Goal: Communication & Community: Answer question/provide support

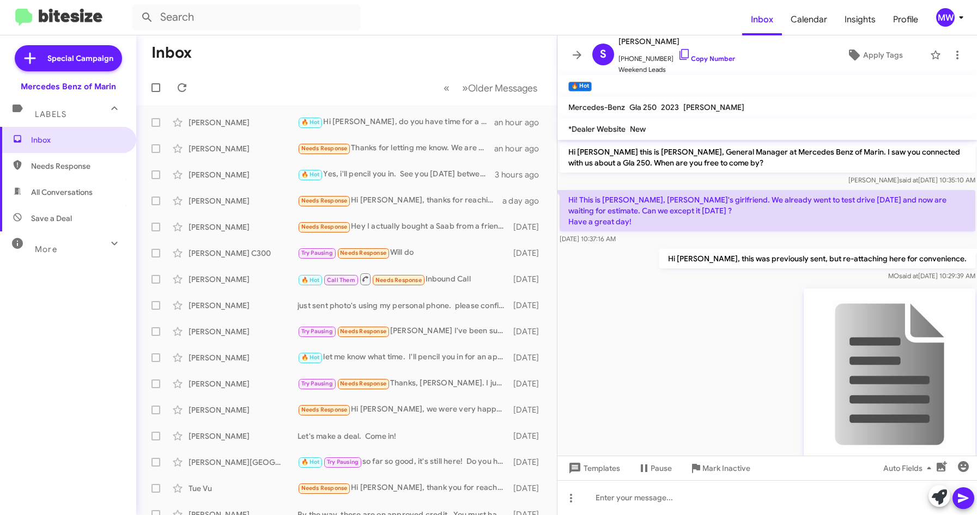
scroll to position [172, 0]
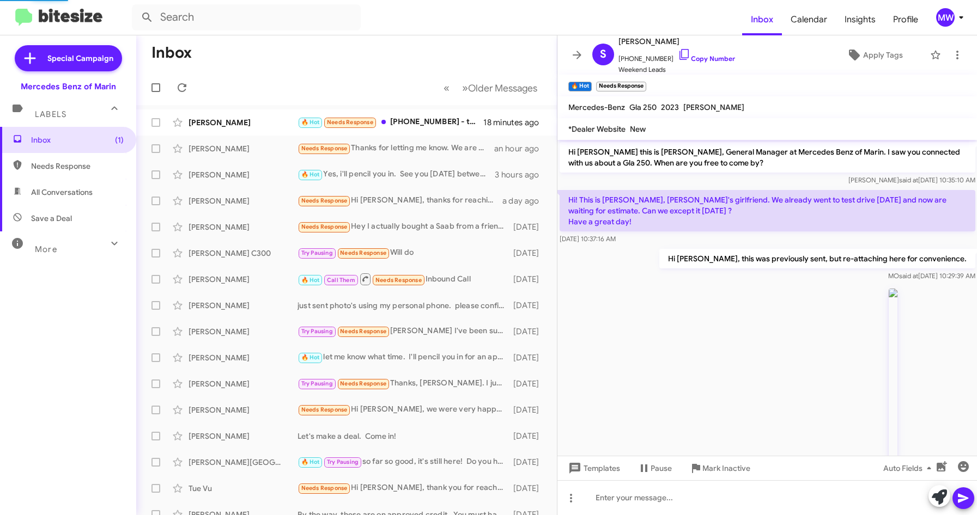
scroll to position [295, 0]
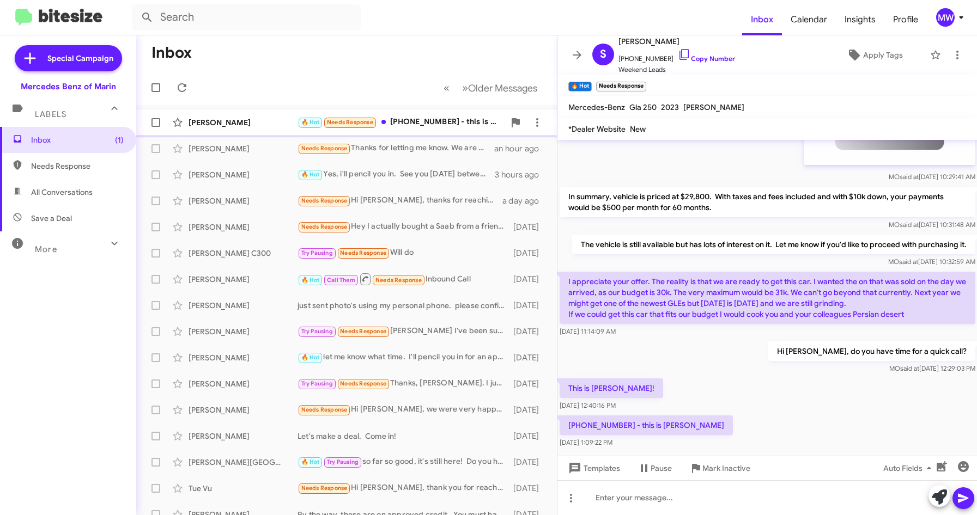
click at [459, 117] on div "🔥 Hot Needs Response +1 (858) 213-6087 - this is Seth" at bounding box center [400, 122] width 207 height 13
click at [643, 508] on div at bounding box center [767, 497] width 420 height 35
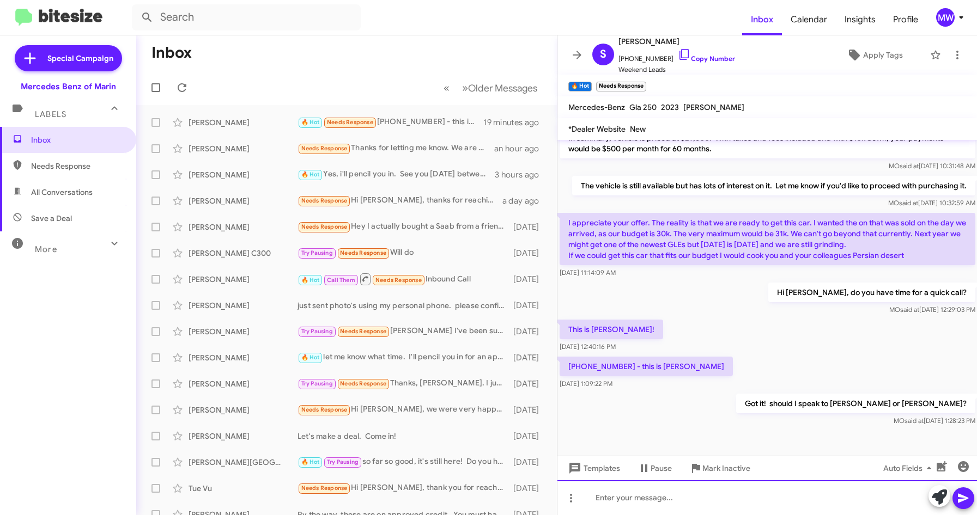
scroll to position [357, 0]
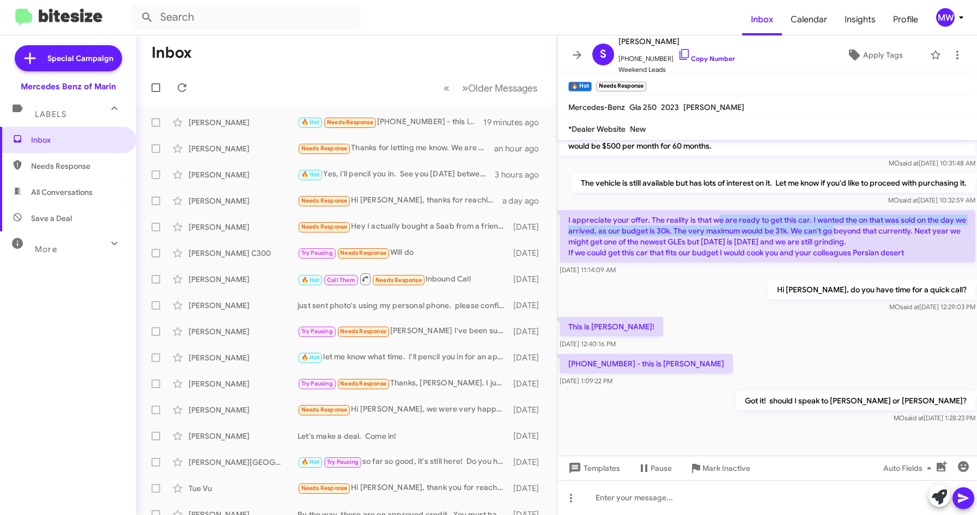
drag, startPoint x: 716, startPoint y: 224, endPoint x: 848, endPoint y: 233, distance: 131.6
click at [848, 233] on p "I appreciate your offer. The reality is that we are ready to get this car. I wa…" at bounding box center [767, 236] width 416 height 52
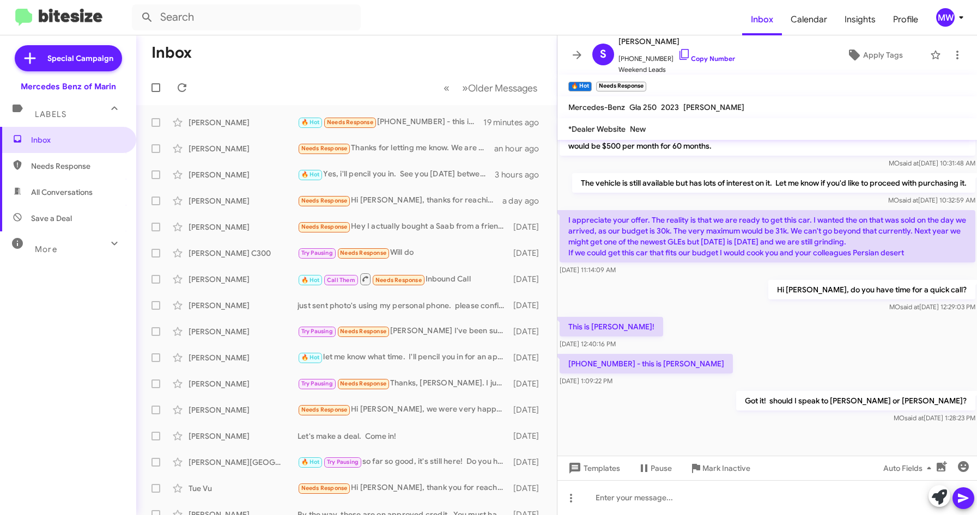
drag, startPoint x: 848, startPoint y: 233, endPoint x: 793, endPoint y: 247, distance: 56.7
click at [793, 247] on p "I appreciate your offer. The reality is that we are ready to get this car. I wa…" at bounding box center [767, 236] width 416 height 52
drag, startPoint x: 578, startPoint y: 363, endPoint x: 631, endPoint y: 361, distance: 52.9
click at [631, 361] on p "[PHONE_NUMBER] - this is [PERSON_NAME]" at bounding box center [645, 364] width 173 height 20
copy p "(858) 213-6087"
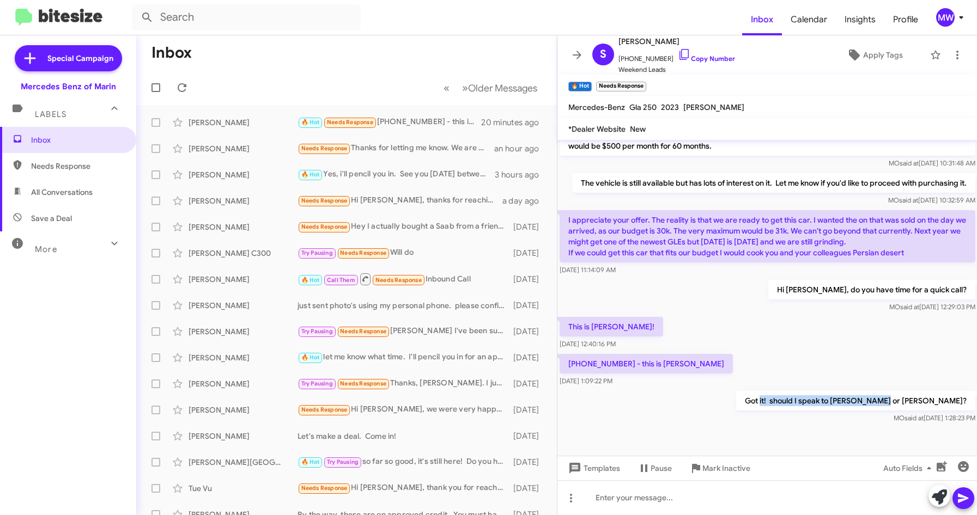
drag, startPoint x: 834, startPoint y: 399, endPoint x: 950, endPoint y: 404, distance: 116.1
click at [950, 404] on p "Got it! should I speak to [PERSON_NAME] or [PERSON_NAME]?" at bounding box center [854, 401] width 239 height 20
drag, startPoint x: 950, startPoint y: 404, endPoint x: 781, endPoint y: 399, distance: 169.5
click at [797, 399] on div "Got it! should I speak to Seth or Annija? MO said at Sep 23, 2025, 1:28:23 PM" at bounding box center [767, 407] width 420 height 37
click at [698, 500] on div at bounding box center [767, 497] width 420 height 35
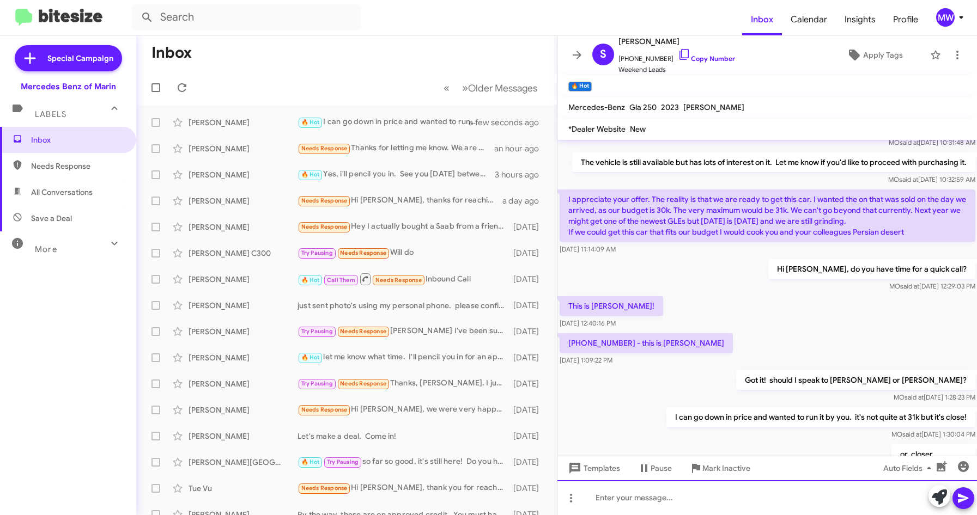
scroll to position [436, 0]
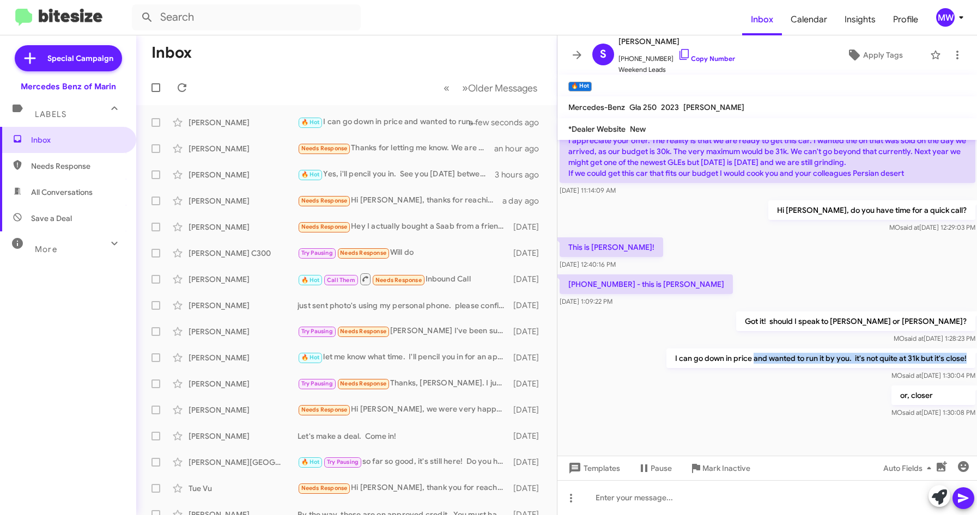
drag, startPoint x: 744, startPoint y: 363, endPoint x: 970, endPoint y: 360, distance: 226.1
click at [970, 360] on cdk-virtual-scroll-viewport "Hi Seth this is Omar Ibrahimi, General Manager at Mercedes Benz of Marin. I saw…" at bounding box center [767, 298] width 420 height 316
drag, startPoint x: 880, startPoint y: 395, endPoint x: 923, endPoint y: 395, distance: 43.0
click at [923, 395] on p "or, closer" at bounding box center [933, 396] width 84 height 20
drag, startPoint x: 923, startPoint y: 395, endPoint x: 663, endPoint y: 365, distance: 261.5
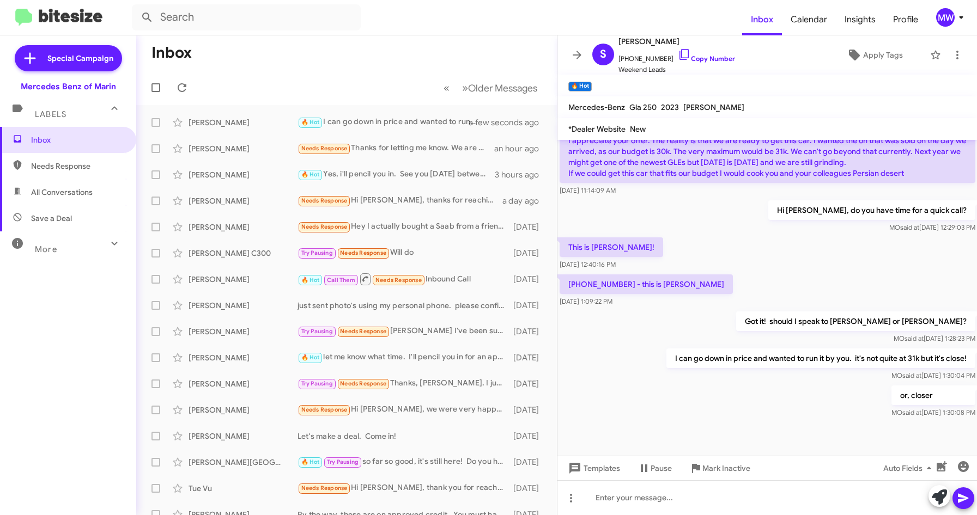
click at [669, 365] on p "I can go down in price and wanted to run it by you. it's not quite at 31k but i…" at bounding box center [820, 359] width 309 height 20
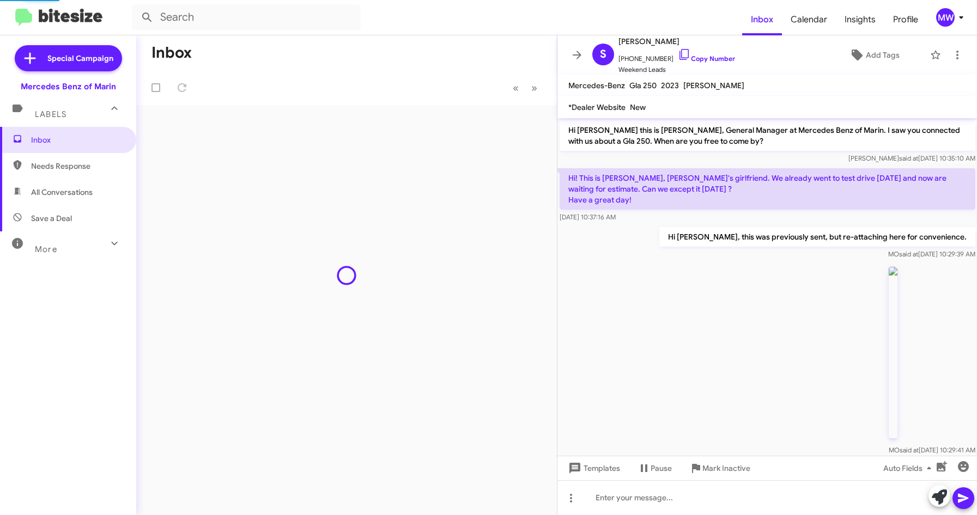
scroll to position [415, 0]
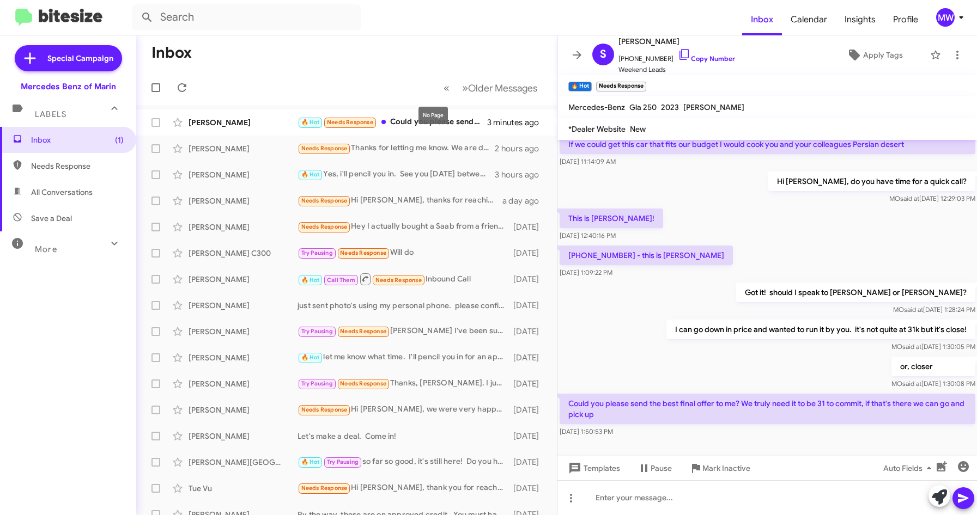
click at [430, 122] on div "No Page" at bounding box center [432, 115] width 29 height 17
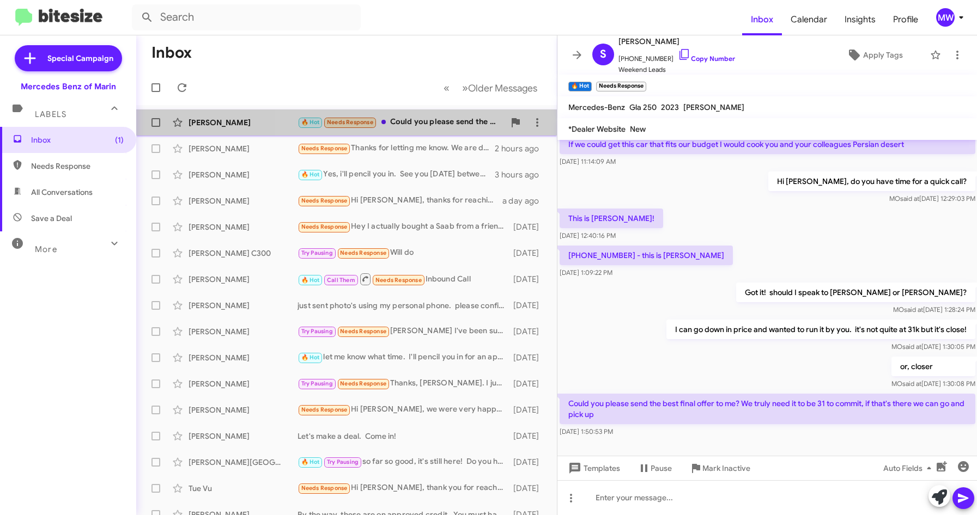
click at [456, 121] on div "🔥 Hot Needs Response Could you please send the best final offer to me? We truly…" at bounding box center [400, 122] width 207 height 13
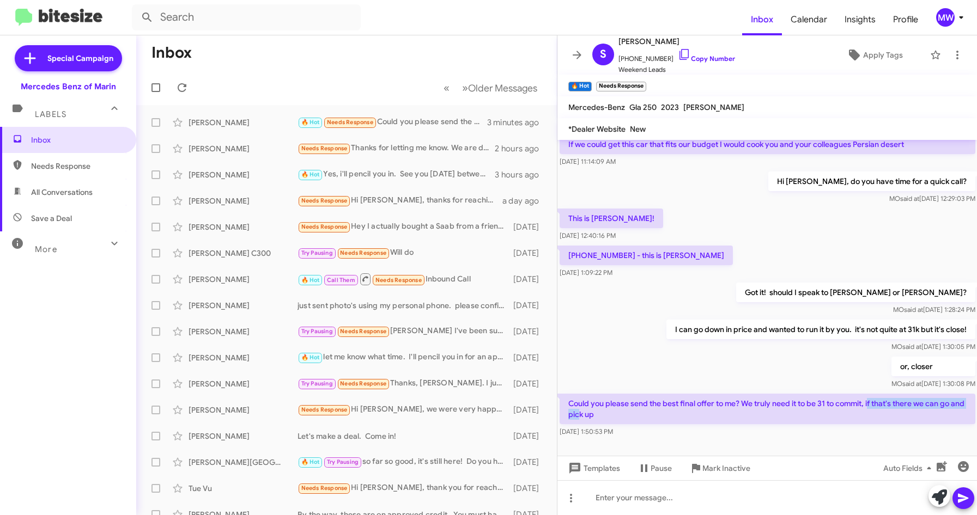
drag, startPoint x: 595, startPoint y: 410, endPoint x: 868, endPoint y: 404, distance: 272.4
click at [868, 404] on p "Could you please send the best final offer to me? We truly need it to be 31 to …" at bounding box center [767, 409] width 416 height 31
drag, startPoint x: 868, startPoint y: 404, endPoint x: 693, endPoint y: 406, distance: 174.9
click at [693, 406] on p "Could you please send the best final offer to me? We truly need it to be 31 to …" at bounding box center [767, 409] width 416 height 31
click at [661, 501] on div at bounding box center [767, 497] width 420 height 35
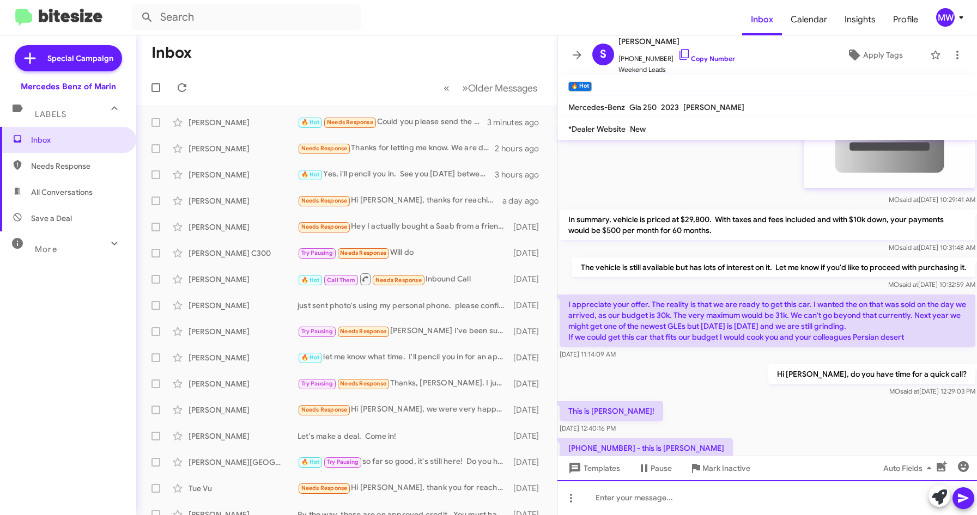
scroll to position [527, 0]
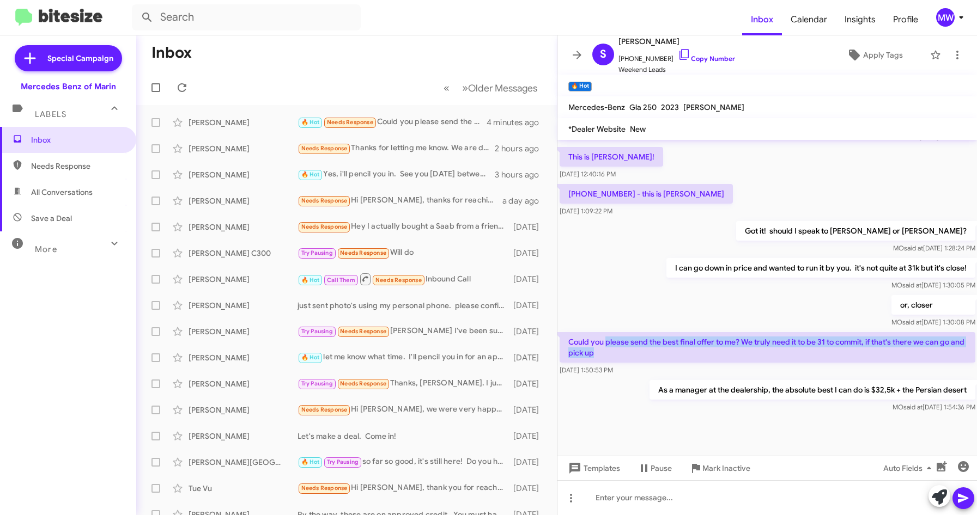
drag, startPoint x: 605, startPoint y: 339, endPoint x: 657, endPoint y: 352, distance: 53.8
click at [657, 352] on p "Could you please send the best final offer to me? We truly need it to be 31 to …" at bounding box center [767, 347] width 416 height 31
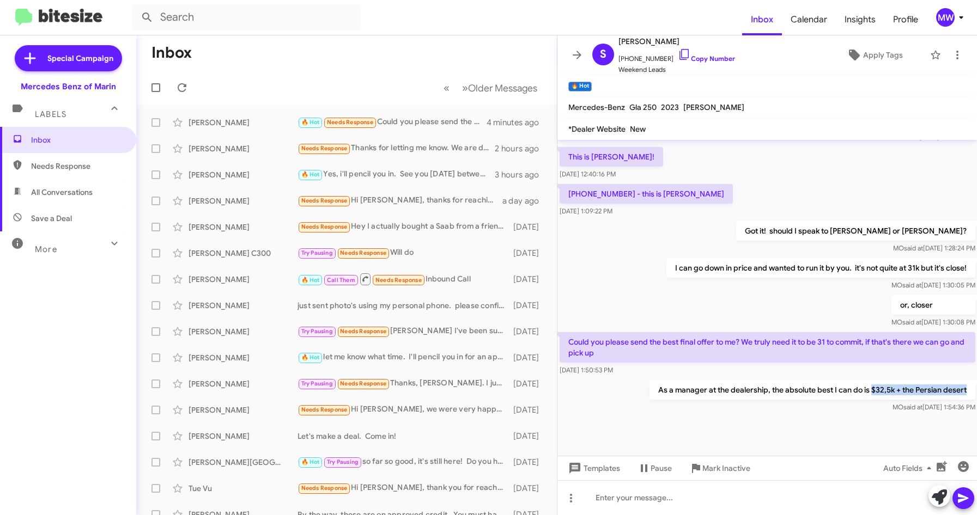
drag, startPoint x: 863, startPoint y: 388, endPoint x: 972, endPoint y: 389, distance: 108.9
click at [972, 389] on cdk-virtual-scroll-viewport "Hi Seth this is Omar Ibrahimi, General Manager at Mercedes Benz of Marin. I saw…" at bounding box center [767, 298] width 420 height 316
click at [825, 426] on div at bounding box center [767, 435] width 420 height 41
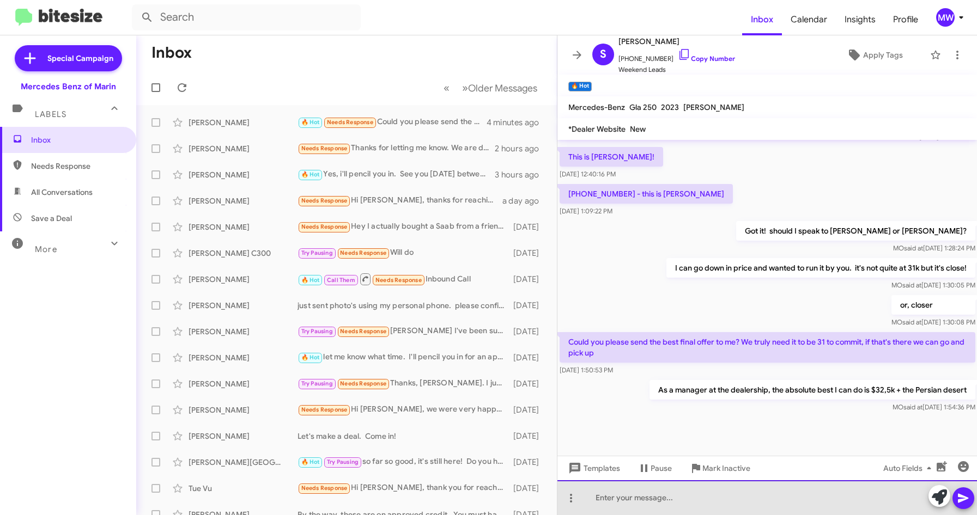
click at [843, 496] on div at bounding box center [767, 497] width 420 height 35
click at [838, 505] on div at bounding box center [767, 497] width 420 height 35
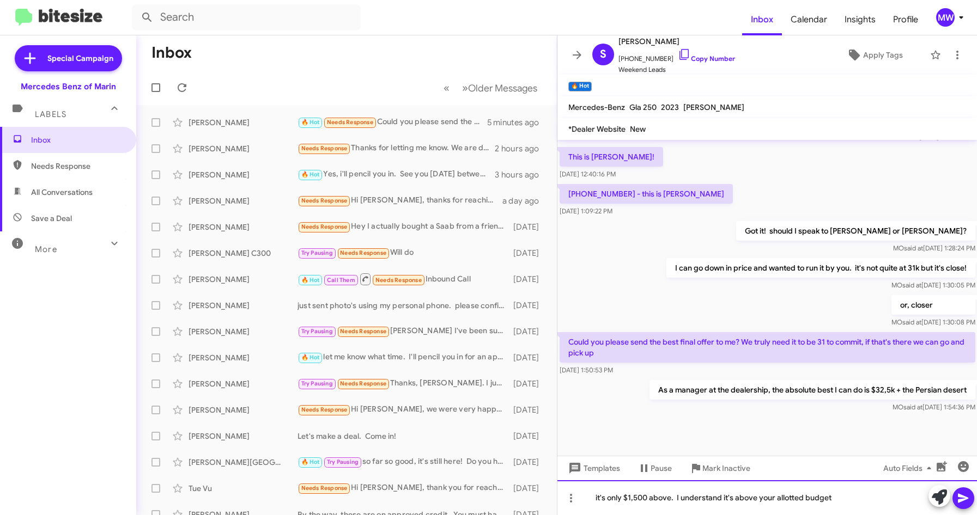
click at [845, 502] on div "it's only $1,500 above. I understand it's above your allotted budget" at bounding box center [767, 497] width 420 height 35
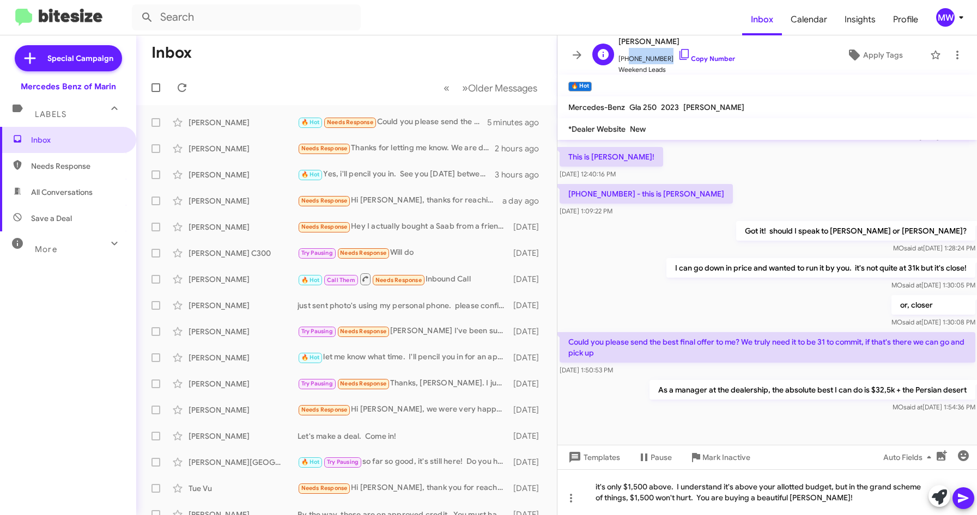
drag, startPoint x: 625, startPoint y: 60, endPoint x: 661, endPoint y: 61, distance: 36.0
click at [661, 61] on span "+14158555558 Copy Number" at bounding box center [676, 56] width 117 height 16
copy span "4158555558"
click at [964, 500] on icon at bounding box center [963, 498] width 10 height 9
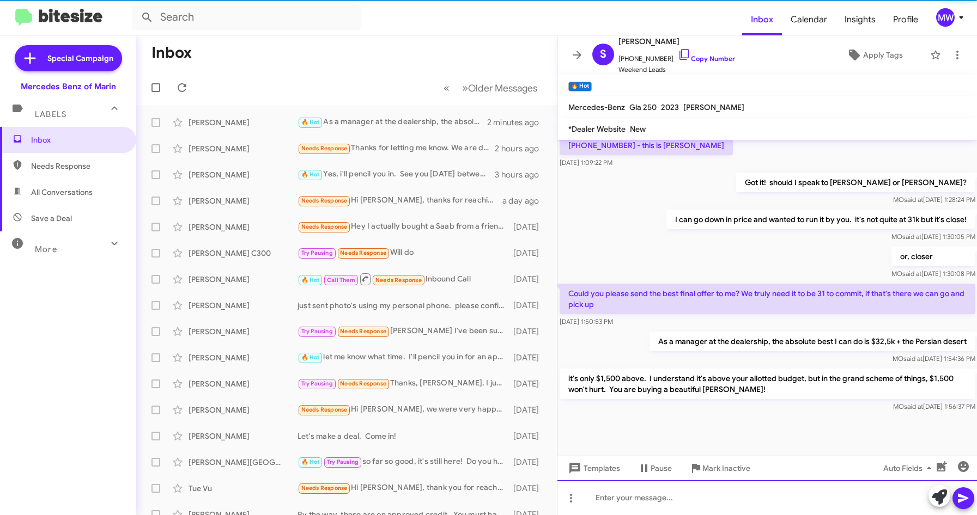
scroll to position [577, 0]
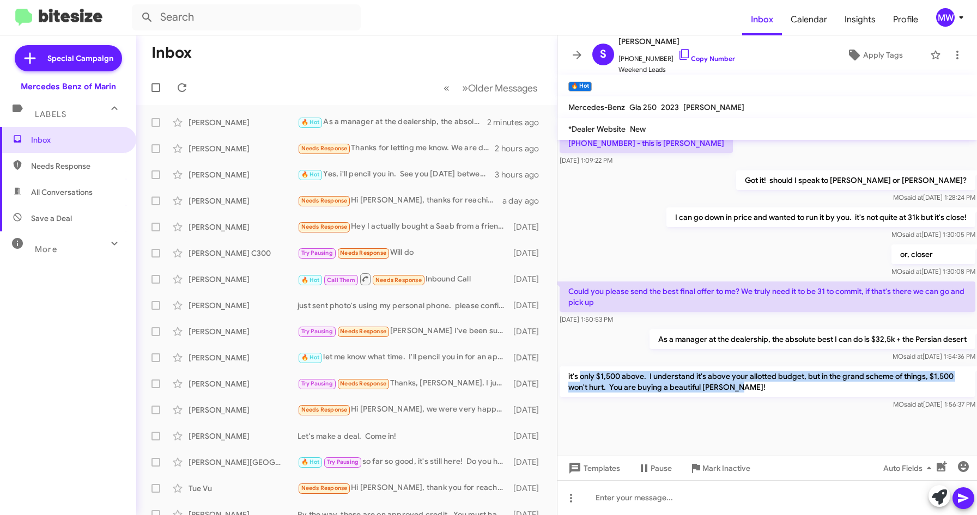
drag, startPoint x: 583, startPoint y: 375, endPoint x: 747, endPoint y: 389, distance: 165.1
click at [747, 389] on p "it's only $1,500 above. I understand it's above your allotted budget, but in th…" at bounding box center [767, 382] width 416 height 31
click at [735, 389] on p "it's only $1,500 above. I understand it's above your allotted budget, but in th…" at bounding box center [767, 382] width 416 height 31
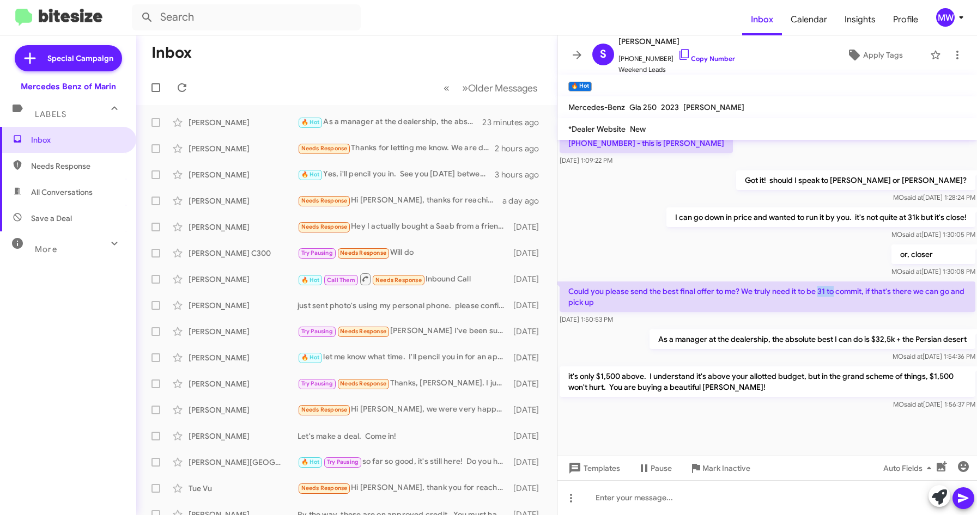
drag, startPoint x: 820, startPoint y: 294, endPoint x: 839, endPoint y: 290, distance: 19.4
click at [839, 290] on p "Could you please send the best final offer to me? We truly need it to be 31 to …" at bounding box center [767, 297] width 416 height 31
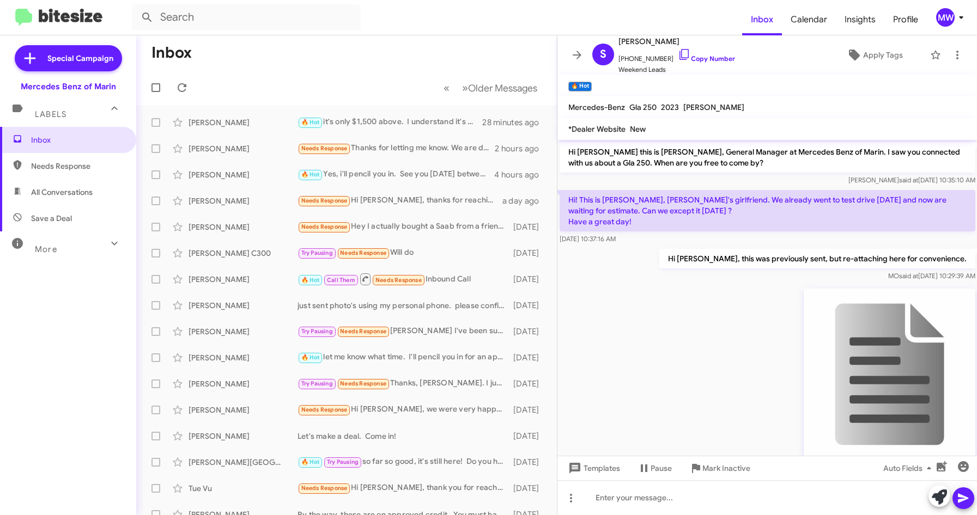
scroll to position [577, 0]
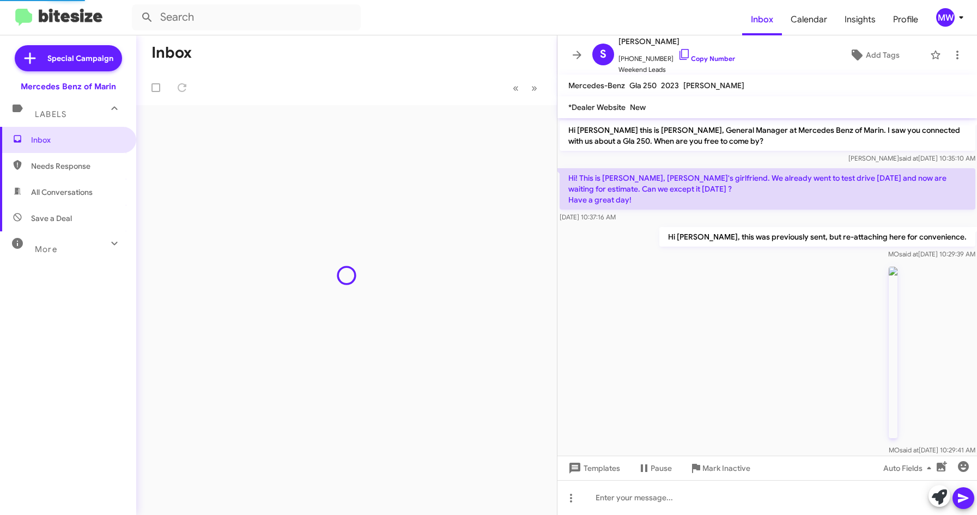
scroll to position [556, 0]
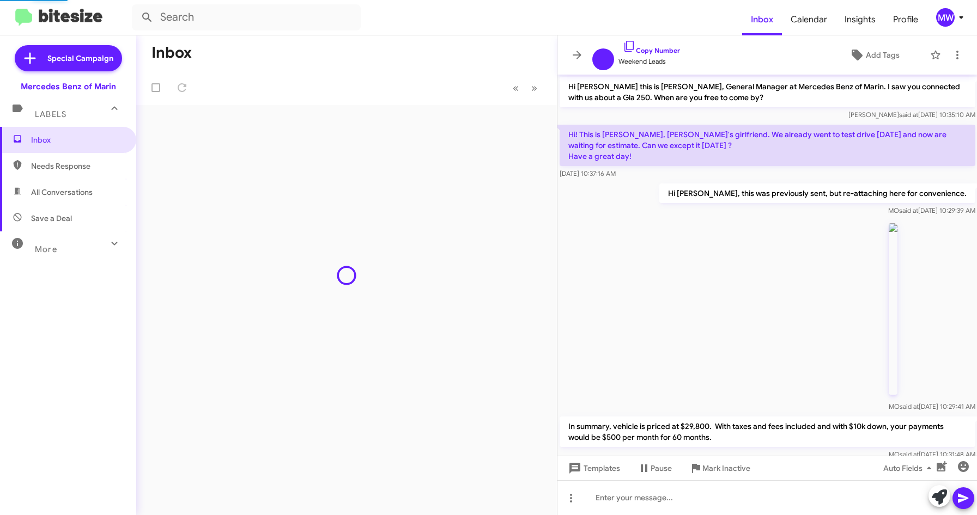
scroll to position [512, 0]
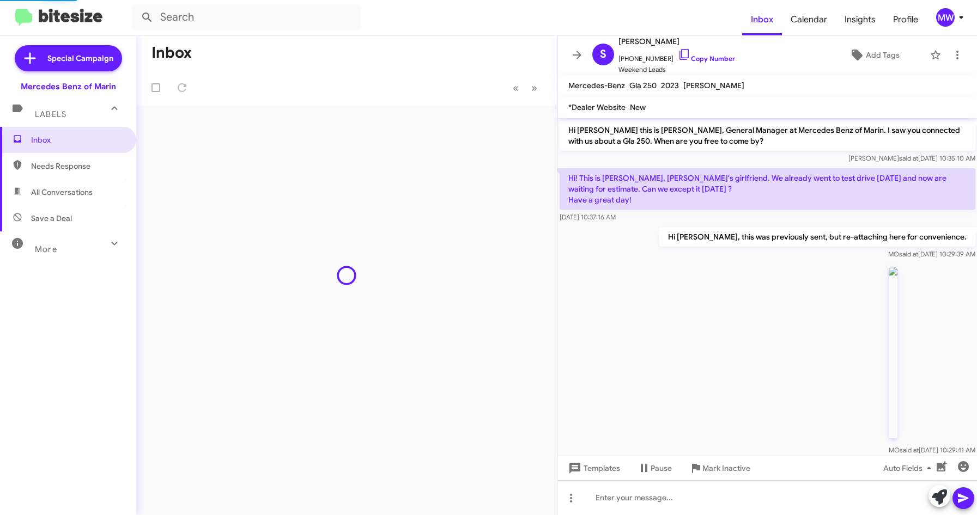
scroll to position [556, 0]
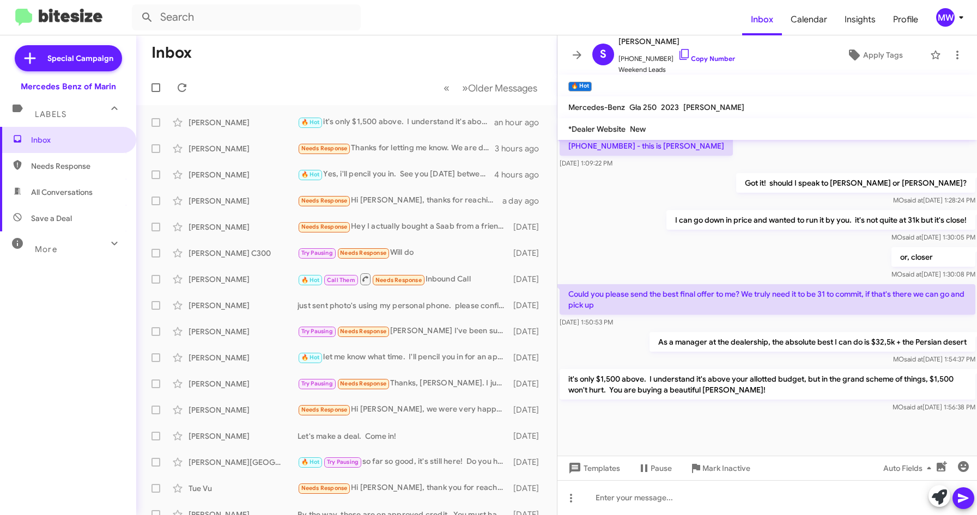
scroll to position [577, 0]
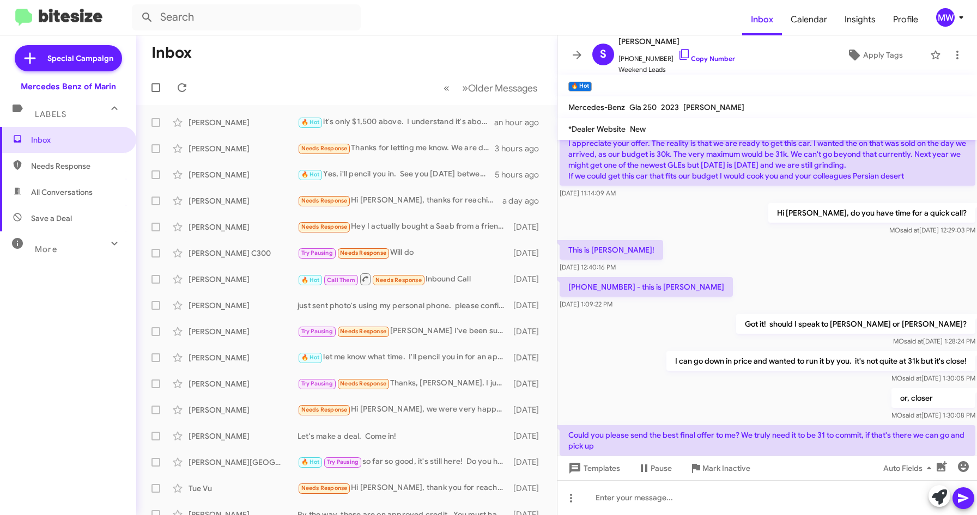
scroll to position [577, 0]
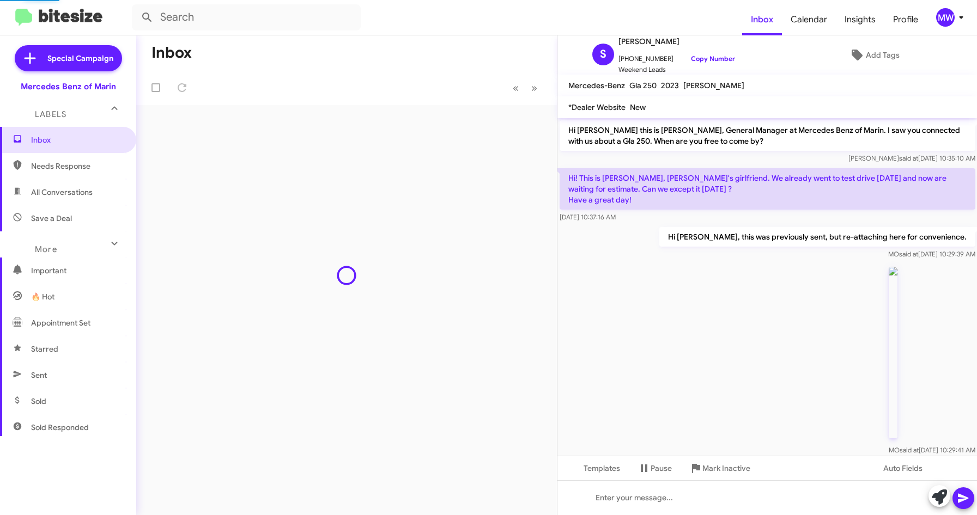
scroll to position [556, 0]
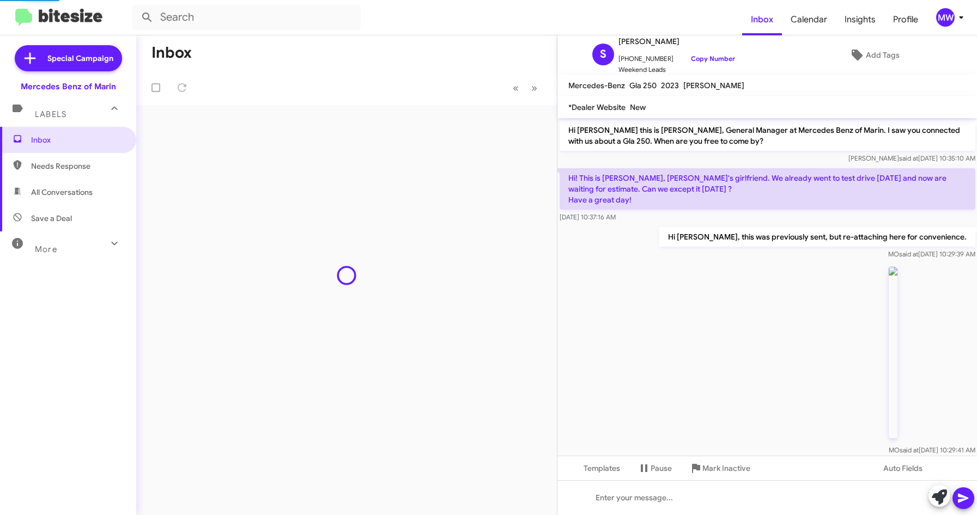
scroll to position [556, 0]
